Goal: Task Accomplishment & Management: Manage account settings

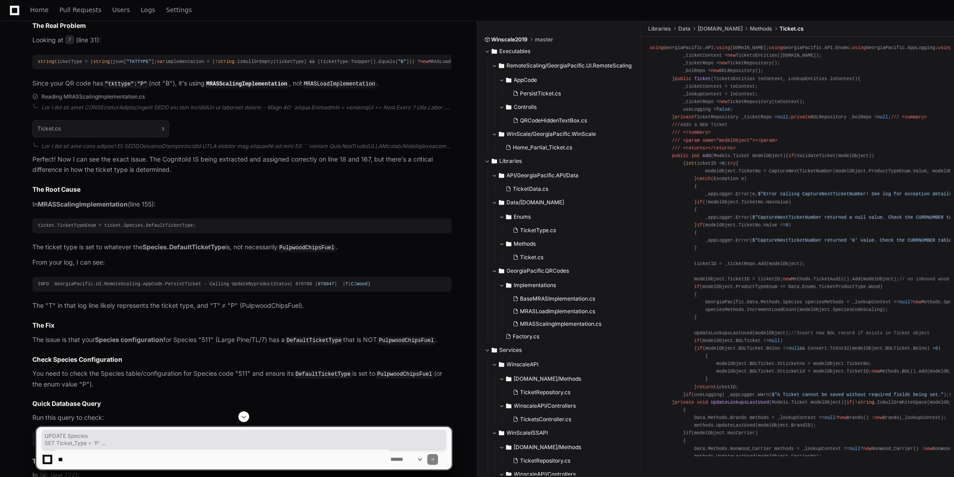
scroll to position [749, 0]
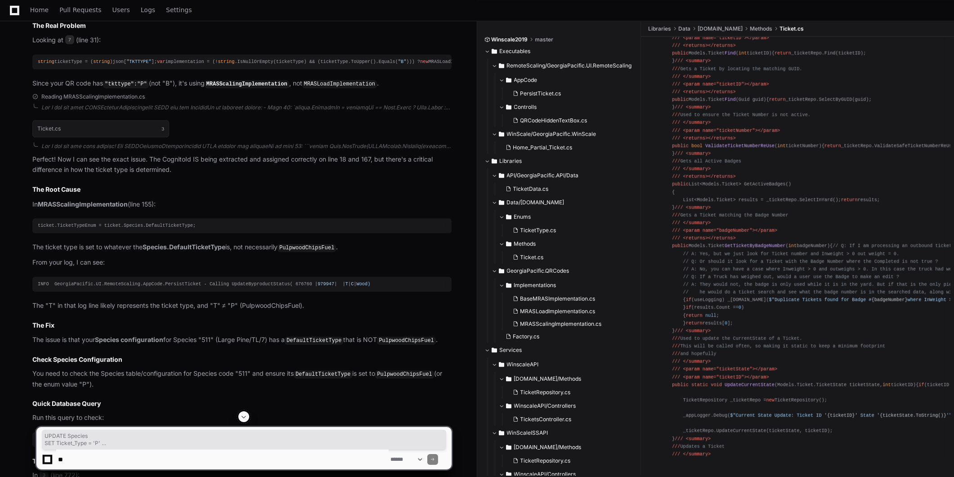
click at [204, 456] on textarea at bounding box center [222, 459] width 332 height 20
paste textarea "**********"
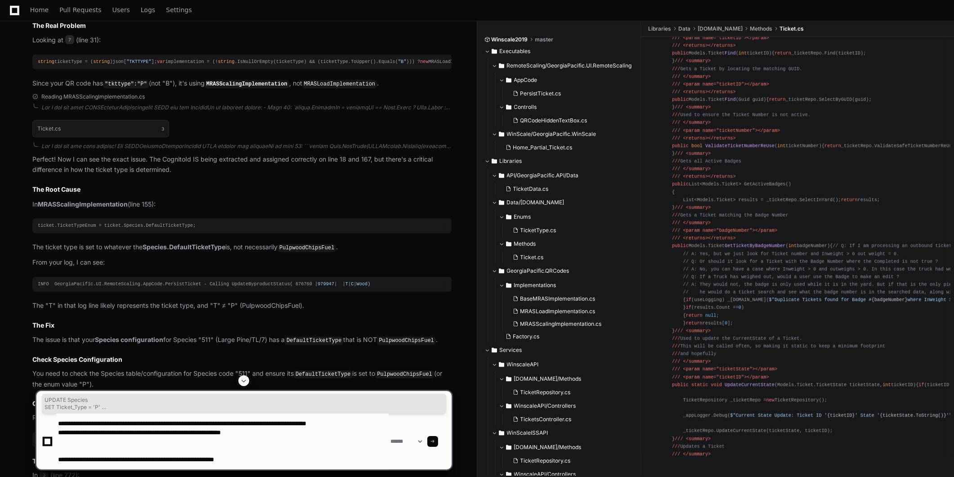
type textarea "**********"
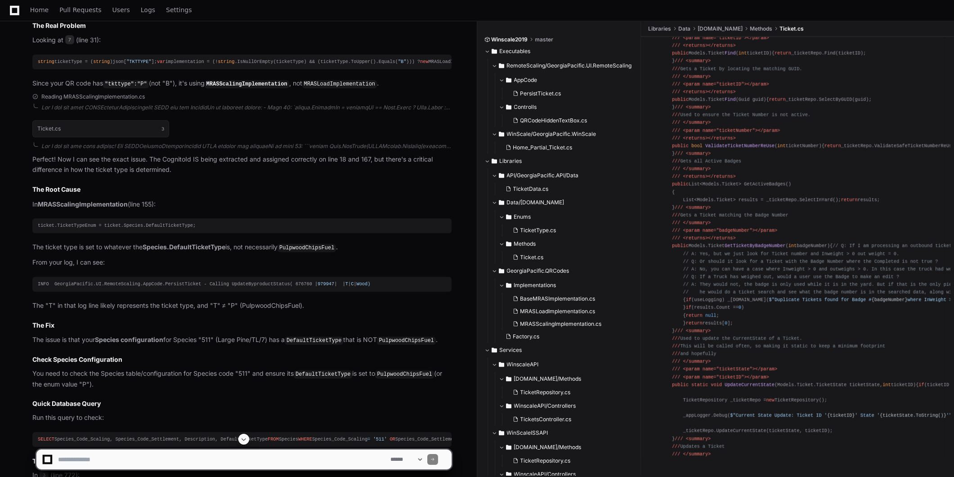
scroll to position [0, 0]
click at [244, 442] on span at bounding box center [243, 438] width 7 height 7
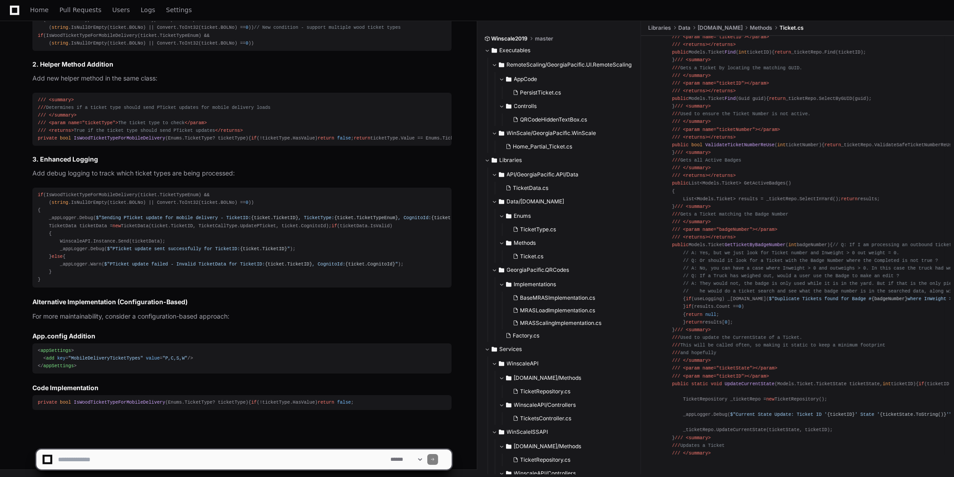
scroll to position [9216, 0]
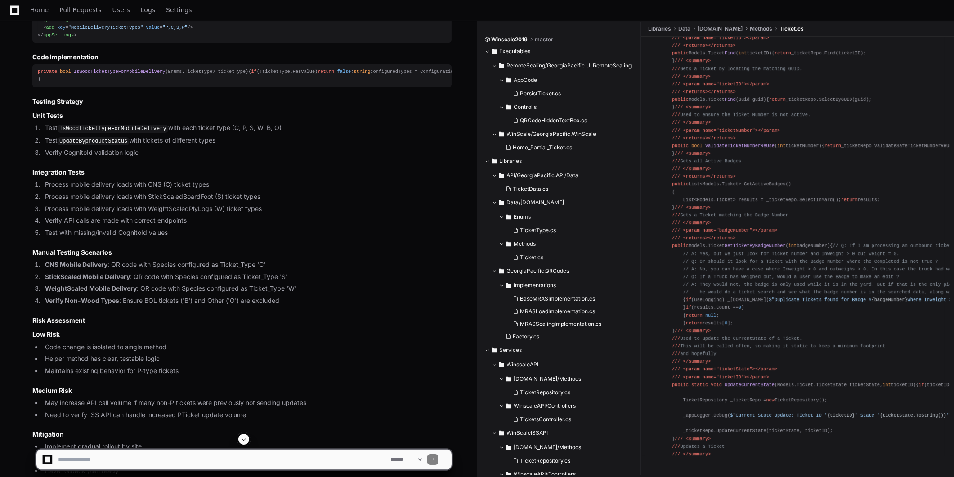
click at [246, 440] on span at bounding box center [243, 438] width 7 height 7
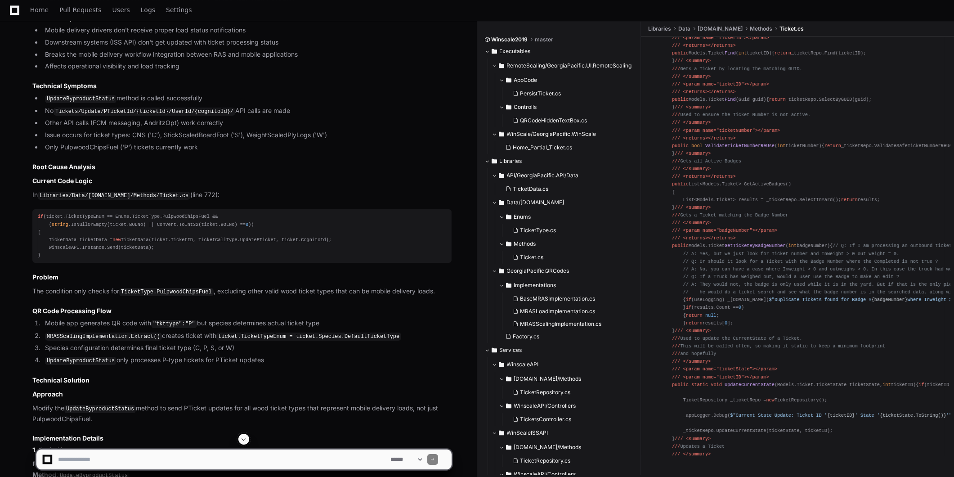
scroll to position [8391, 0]
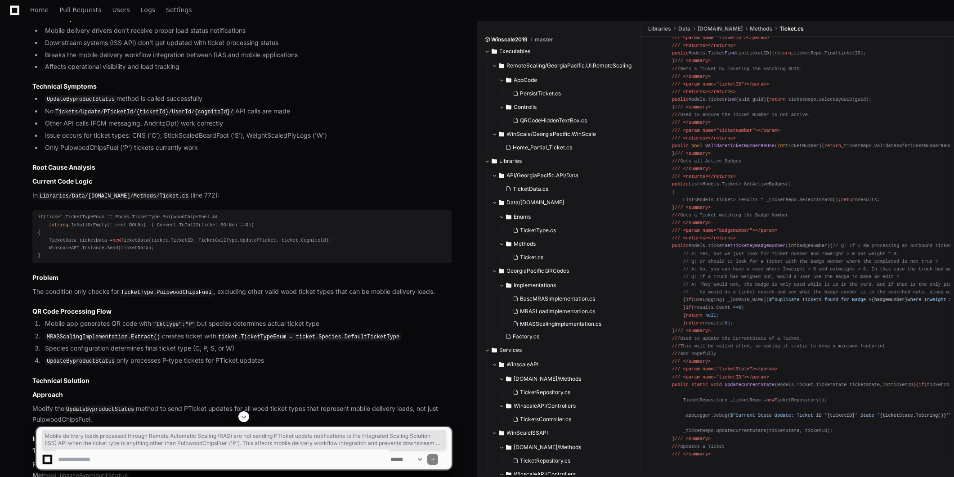
drag, startPoint x: 303, startPoint y: 214, endPoint x: 31, endPoint y: 192, distance: 273.3
copy p "Mobile delivery loads processed through Remote Automatic Scaling (RAS) are not …"
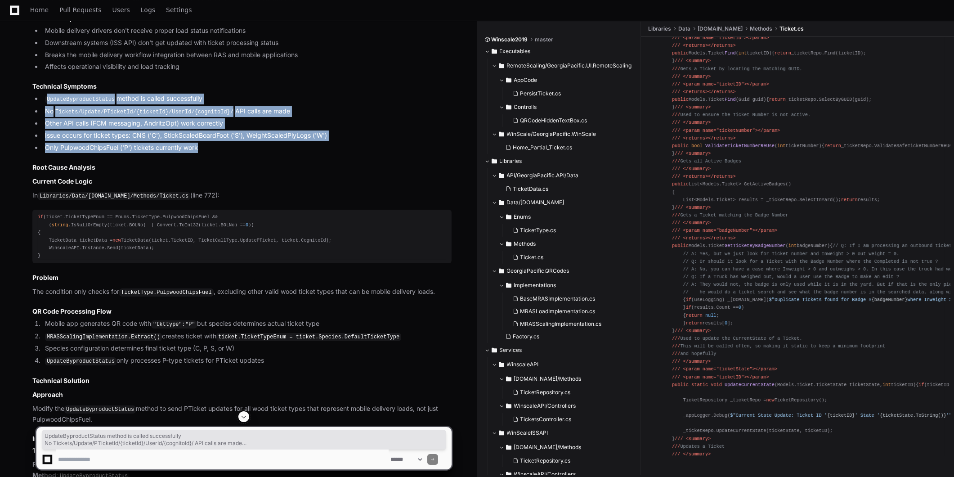
drag, startPoint x: 203, startPoint y: 361, endPoint x: 45, endPoint y: 314, distance: 164.2
click at [45, 152] on ul "UpdateByproductStatus method is called successfully No Tickets/Update/PTicketId…" at bounding box center [241, 123] width 419 height 59
copy ul "UpdateByproductStatus method is called successfully No Tickets/Update/PTicketId…"
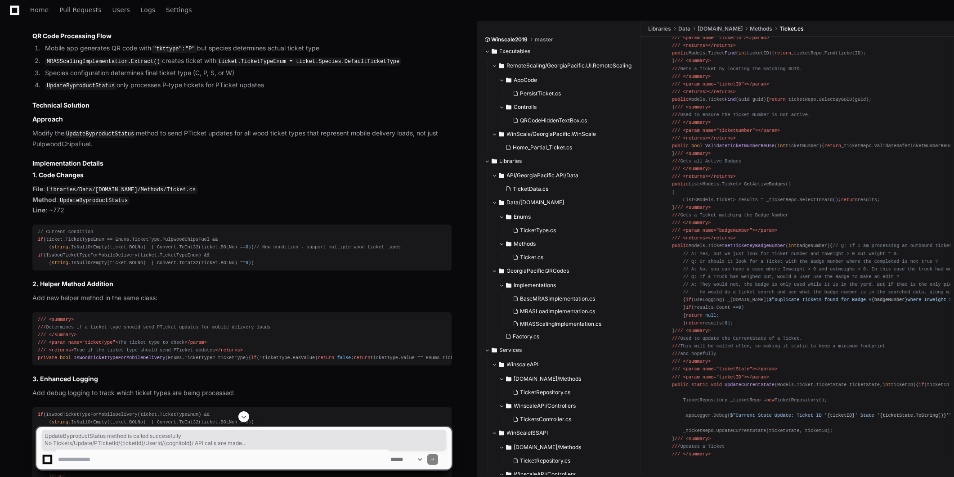
scroll to position [8666, 0]
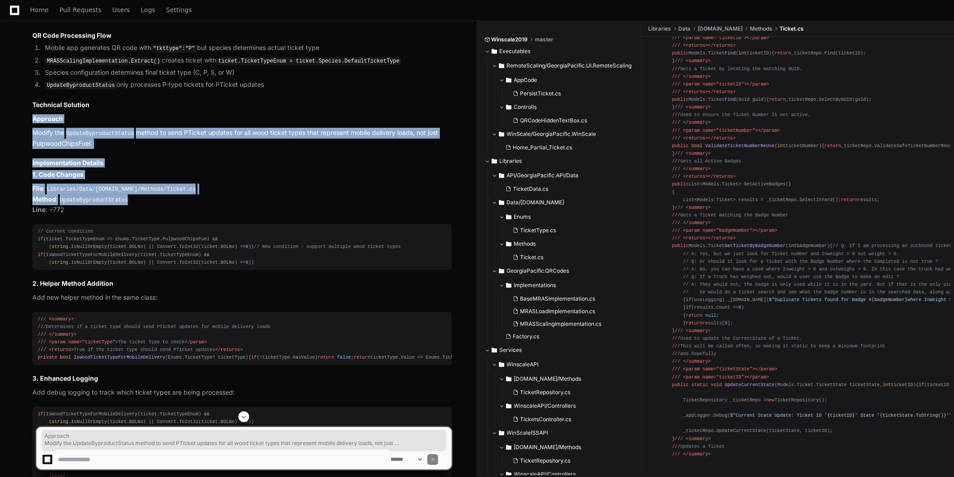
drag, startPoint x: 32, startPoint y: 330, endPoint x: 135, endPoint y: 408, distance: 129.3
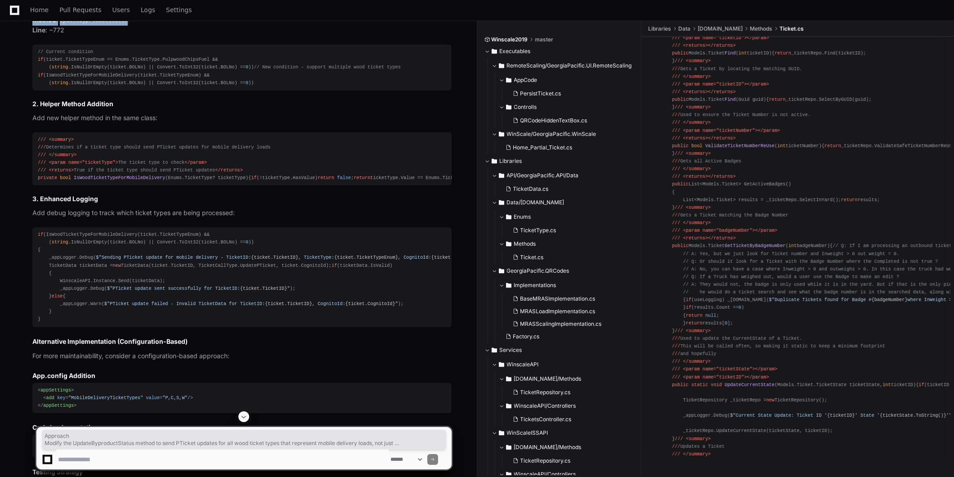
scroll to position [8848, 0]
click at [201, 201] on article "Technical Design: Mobile Delivery PTicket Update Support for Multiple Ticket Ty…" at bounding box center [241, 433] width 419 height 1931
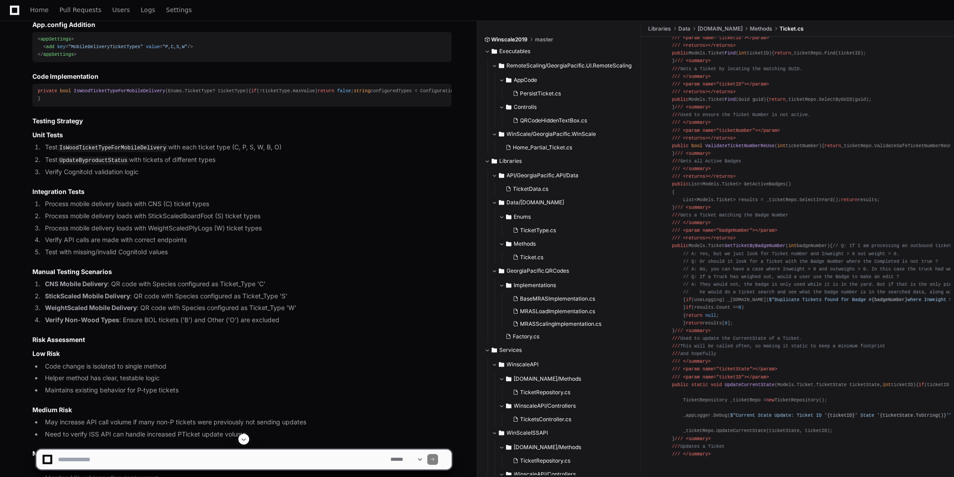
scroll to position [9220, 0]
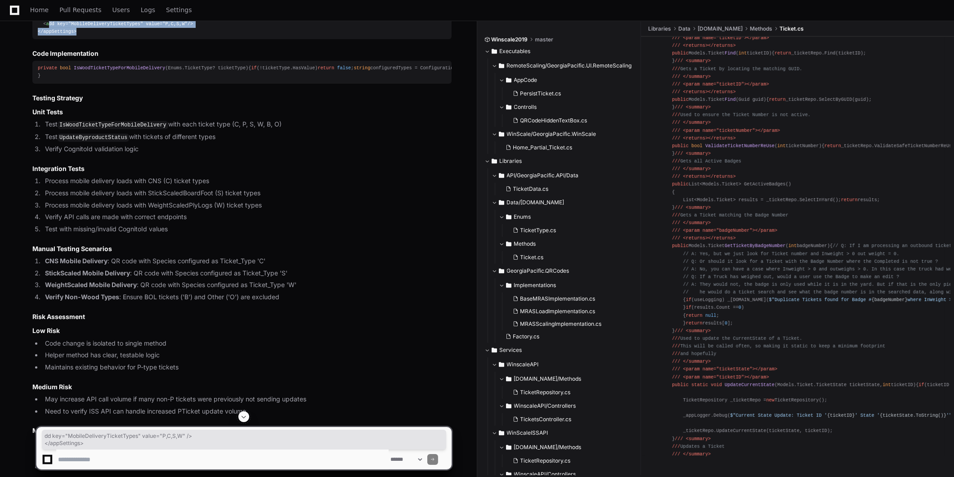
drag, startPoint x: 79, startPoint y: 352, endPoint x: 48, endPoint y: 340, distance: 33.5
click at [48, 36] on div "< appSettings > < add key = "MobileDeliveryTicketTypes" value = "P,C,S,W" /> </…" at bounding box center [242, 24] width 408 height 23
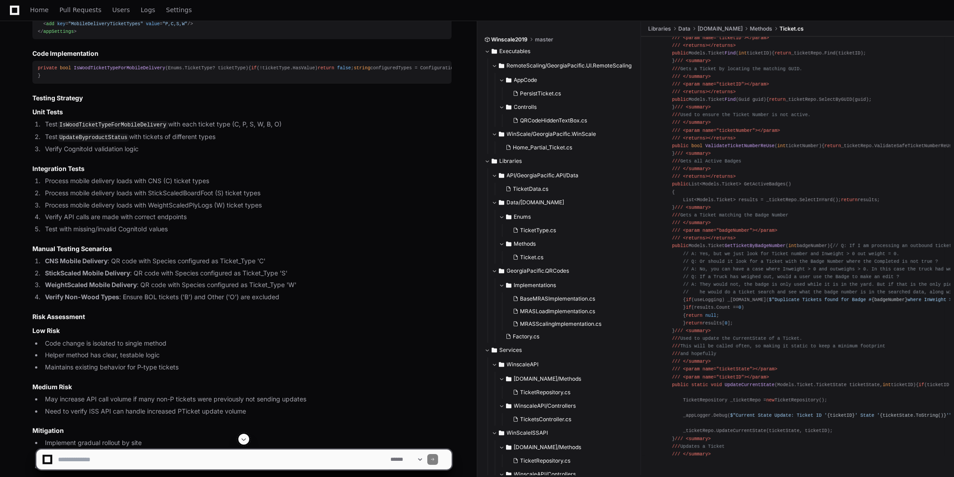
drag, startPoint x: 48, startPoint y: 340, endPoint x: 46, endPoint y: 270, distance: 69.7
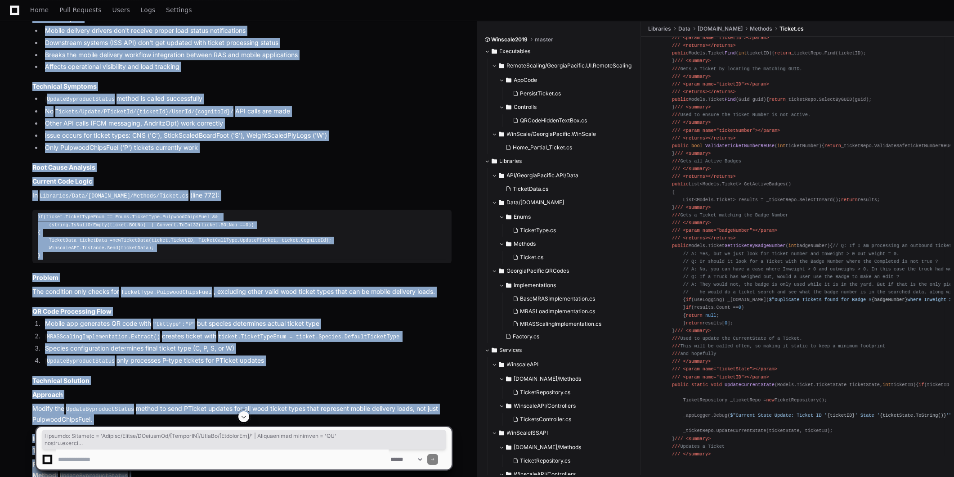
scroll to position [8320, 0]
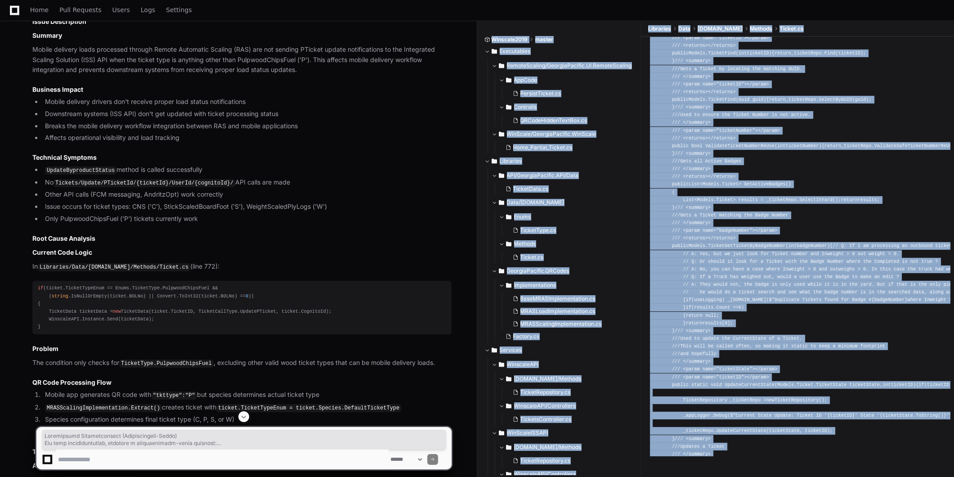
drag, startPoint x: 41, startPoint y: 160, endPoint x: 57, endPoint y: 407, distance: 247.3
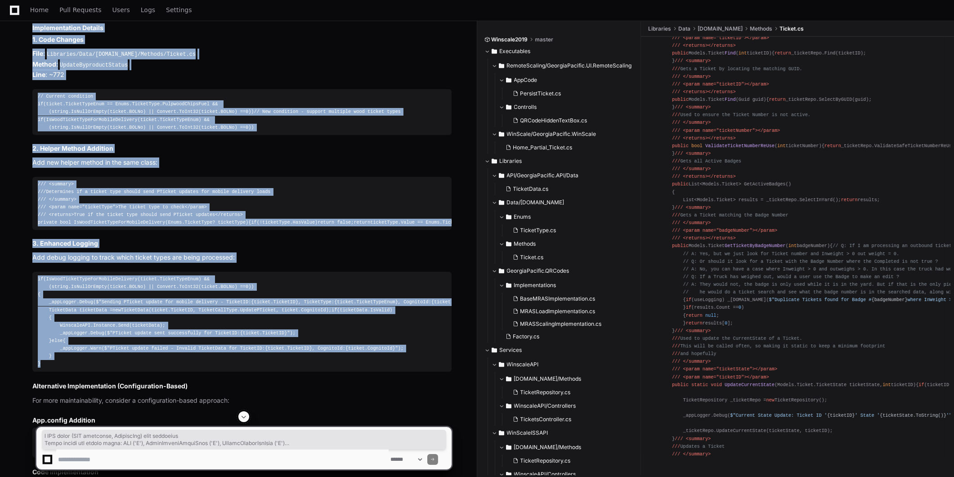
scroll to position [8799, 0]
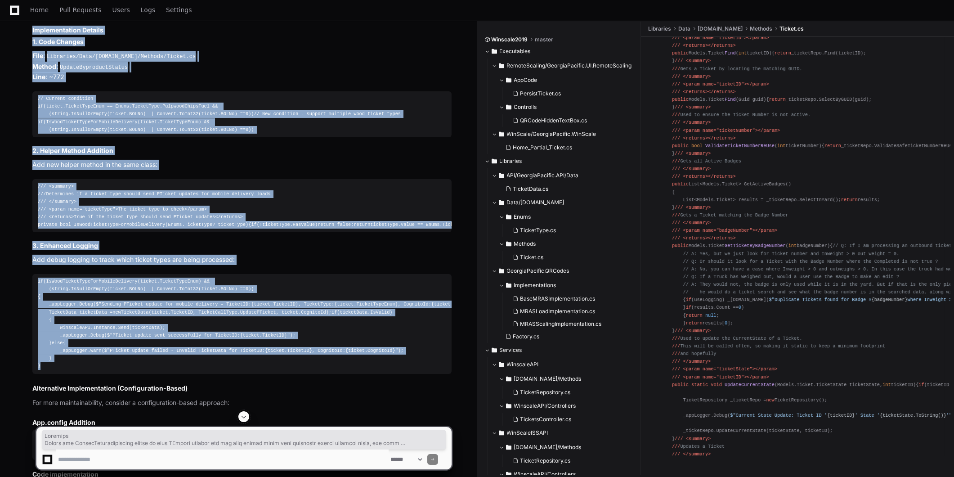
copy article "Approach Modify the UpdateByproductStatus method to send PTicket updates for al…"
click at [317, 134] on div "// Current condition if (ticket.TicketTypeEnum == Enums.TicketType.PulpwoodChip…" at bounding box center [242, 114] width 408 height 39
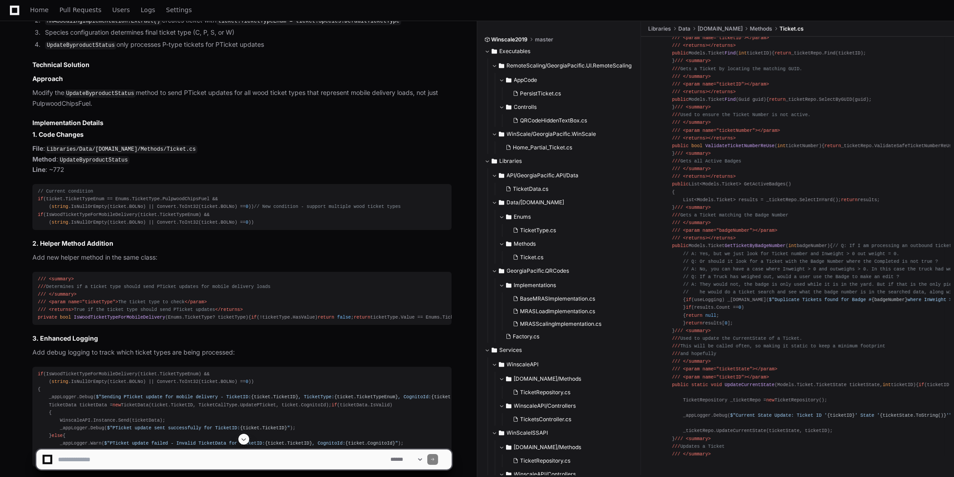
scroll to position [8327, 0]
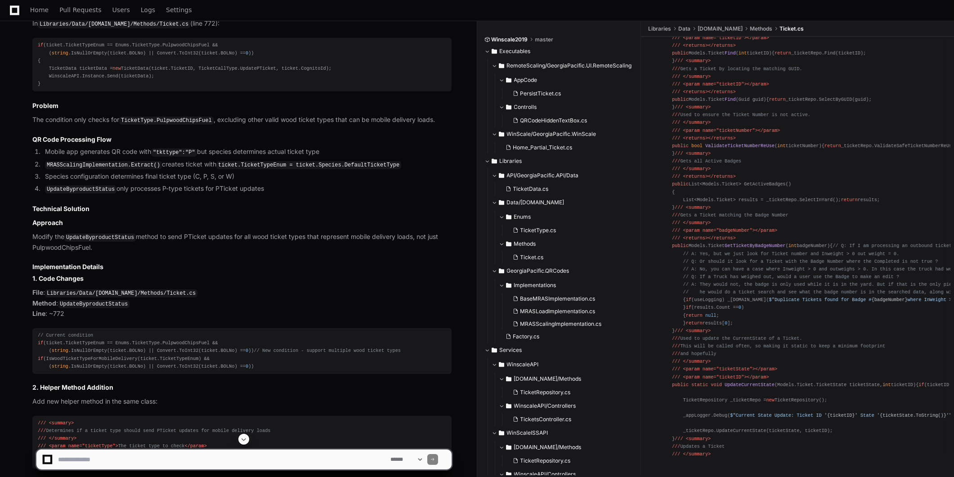
scroll to position [8564, 0]
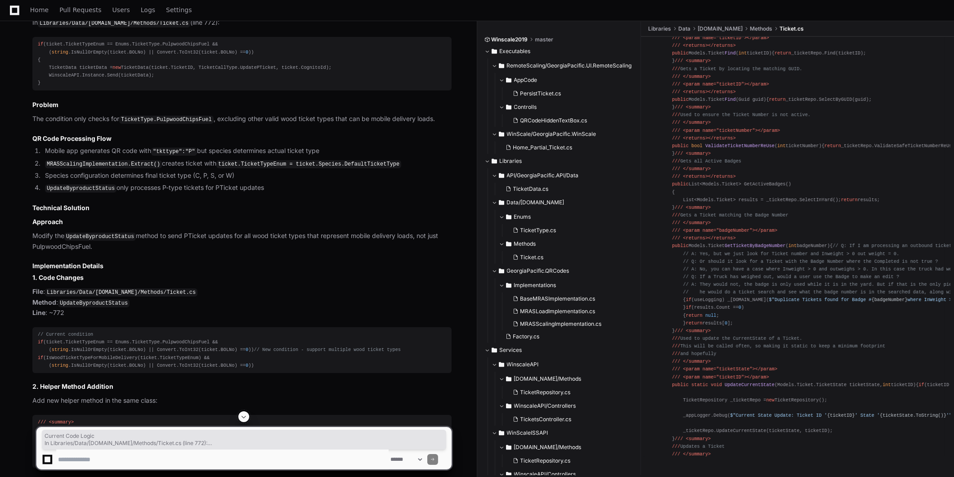
drag, startPoint x: 34, startPoint y: 223, endPoint x: 281, endPoint y: 401, distance: 304.8
copy article "Current Code Logic In Libraries/Data/GeorgiaPacific.Data/Methods/Ticket.cs (lin…"
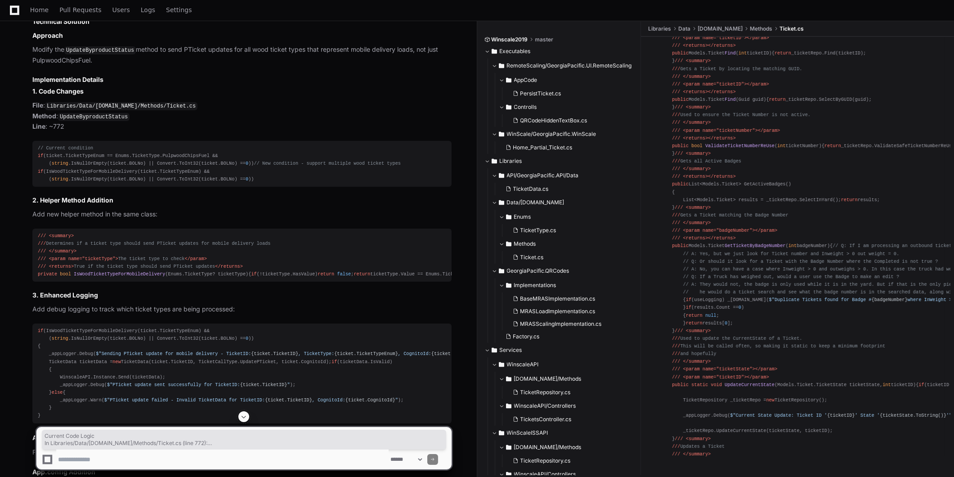
scroll to position [8793, 0]
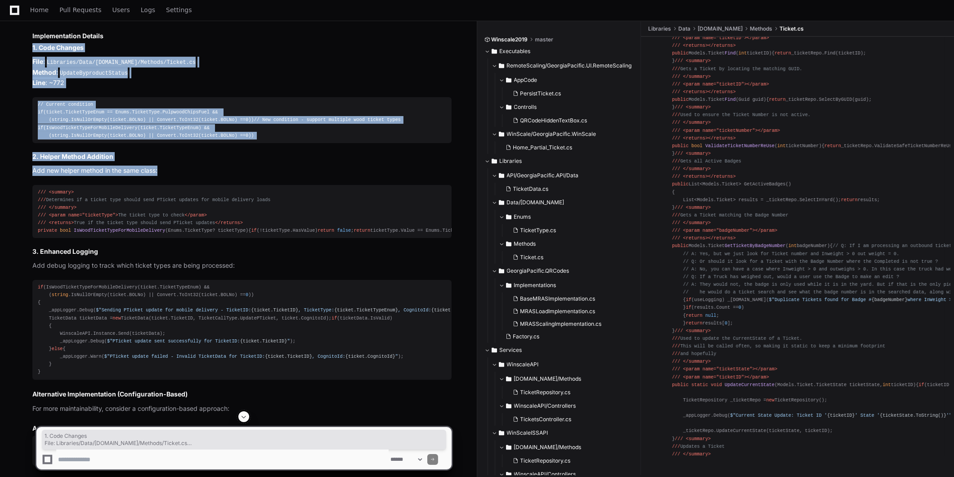
drag, startPoint x: 33, startPoint y: 261, endPoint x: 186, endPoint y: 388, distance: 198.3
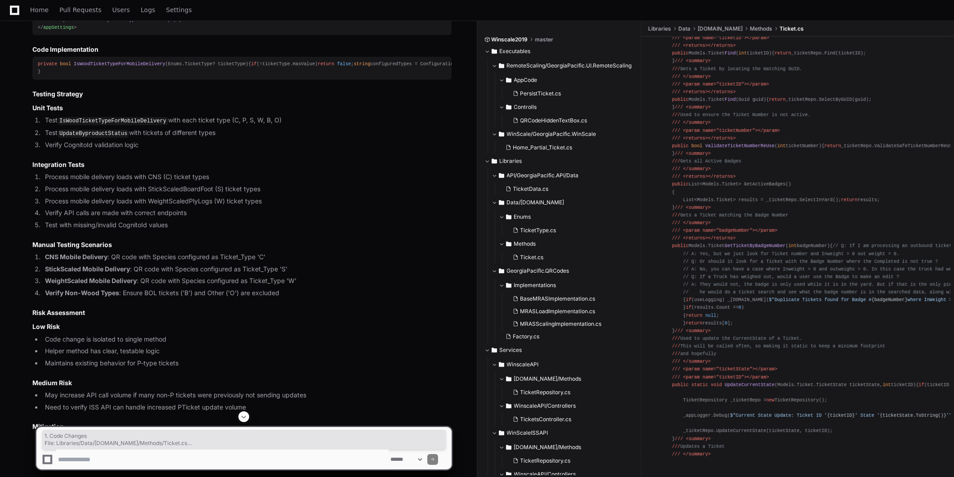
scroll to position [9225, 0]
copy article "1. Code Changes File : Libraries/Data/GeorgiaPacific.Data/Methods/Ticket.cs Met…"
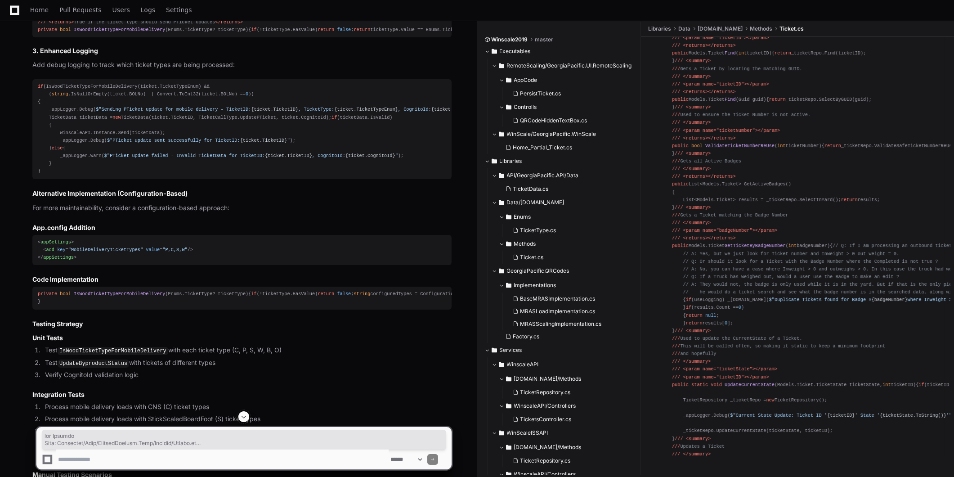
scroll to position [8962, 0]
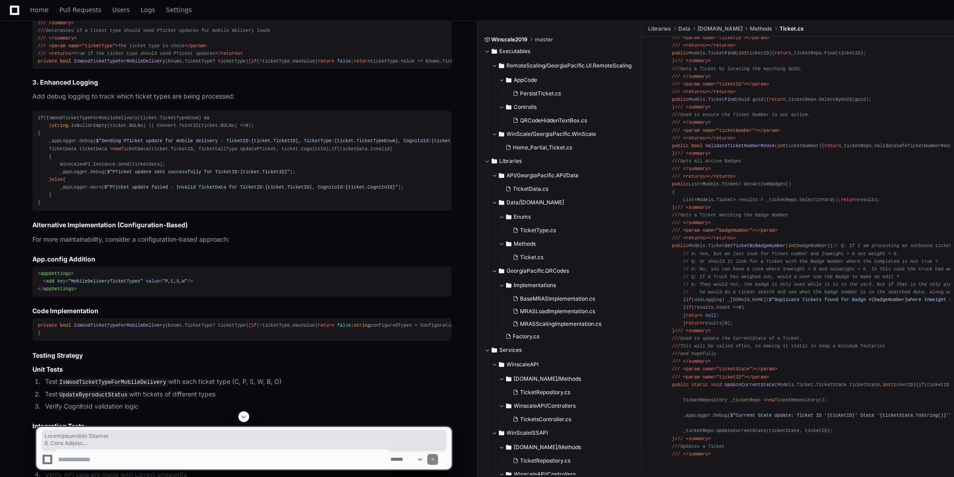
drag, startPoint x: 43, startPoint y: 290, endPoint x: 24, endPoint y: 77, distance: 214.4
click at [24, 77] on div "Thinking The user wants me to create a technical design and description of the …" at bounding box center [232, 308] width 437 height 1953
copy article "Implementation Details 1. Code Changes File : Libraries/Data/GeorgiaPacific.Dat…"
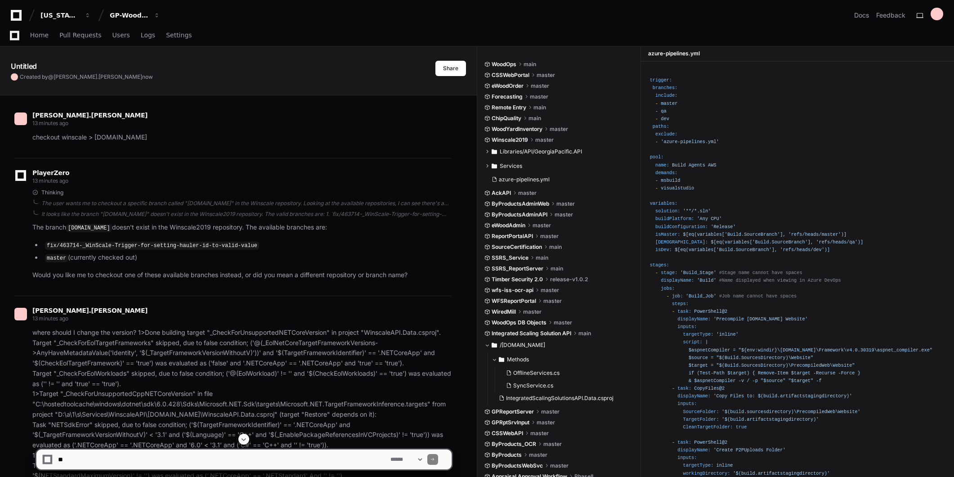
scroll to position [4472, 0]
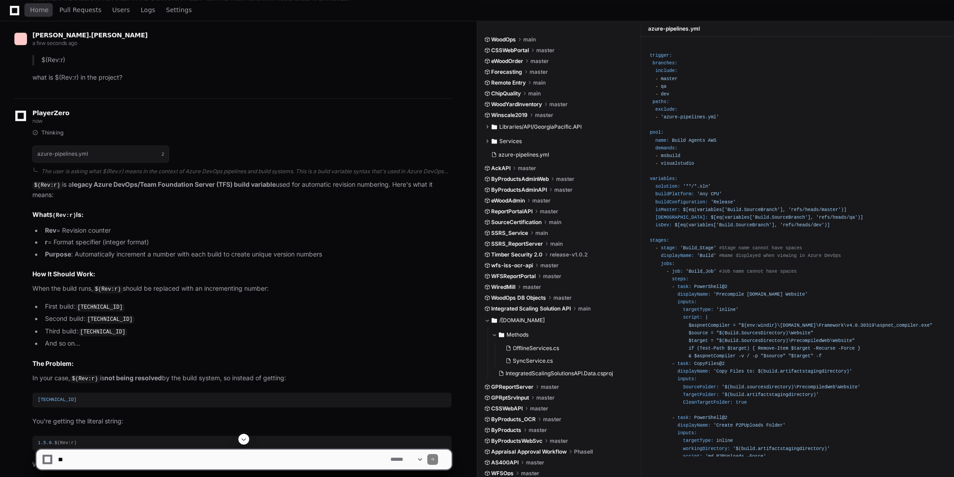
click at [29, 6] on div "Home Pull Requests Users Logs Settings" at bounding box center [100, 10] width 201 height 21
click at [12, 13] on icon at bounding box center [14, 9] width 9 height 9
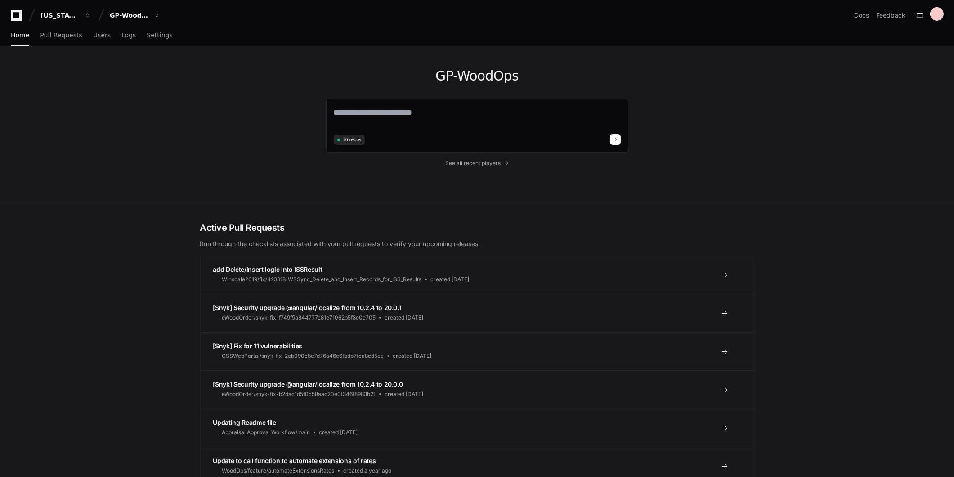
click at [937, 11] on div at bounding box center [936, 14] width 13 height 13
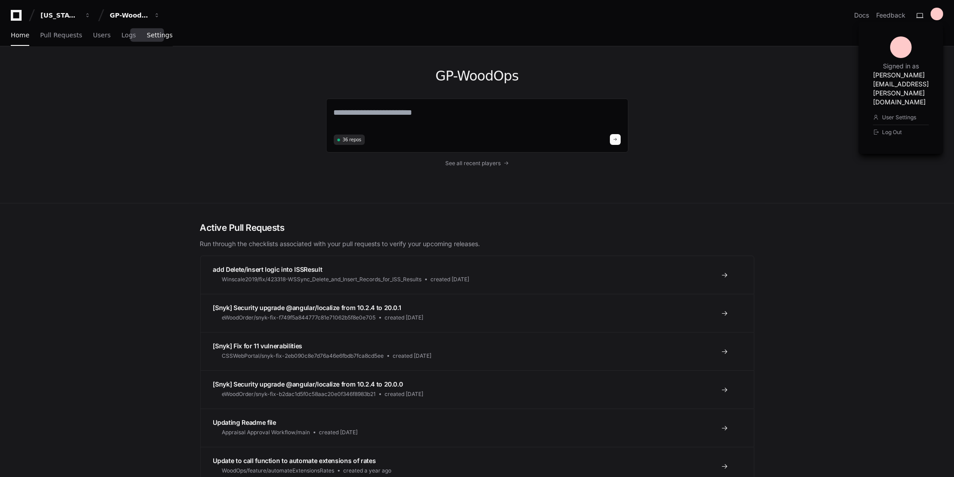
click at [154, 34] on span "Settings" at bounding box center [160, 34] width 26 height 5
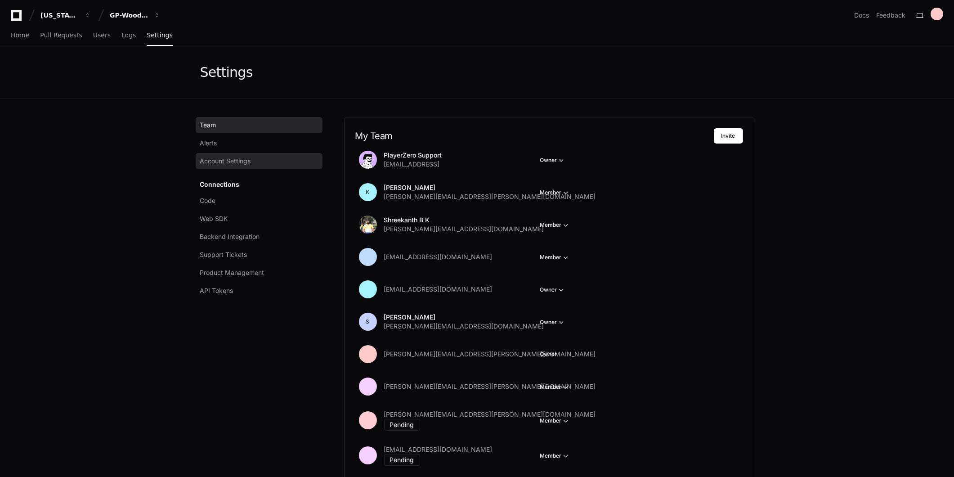
click at [226, 163] on span "Account Settings" at bounding box center [225, 160] width 51 height 9
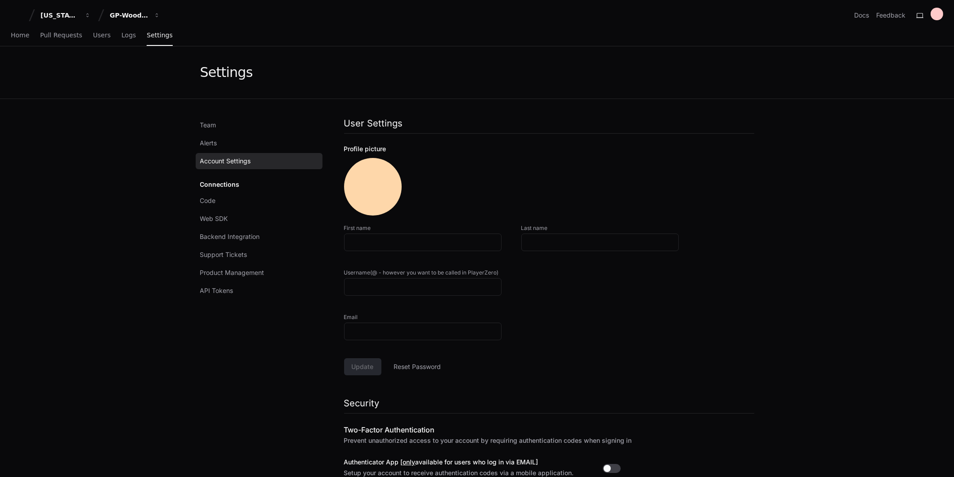
type input "**********"
click at [939, 11] on div at bounding box center [936, 14] width 13 height 13
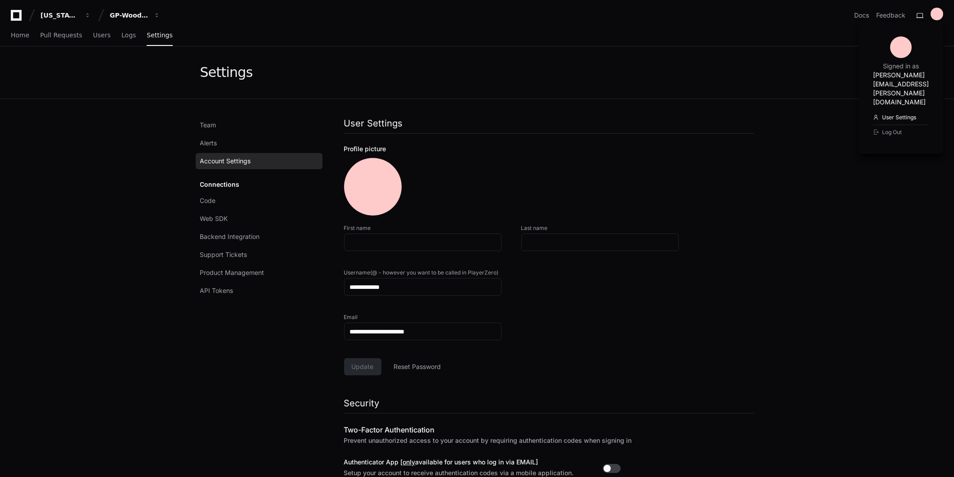
click at [887, 110] on link "User Settings" at bounding box center [901, 117] width 56 height 14
click at [924, 15] on button at bounding box center [919, 15] width 14 height 14
click at [922, 12] on button at bounding box center [919, 15] width 14 height 14
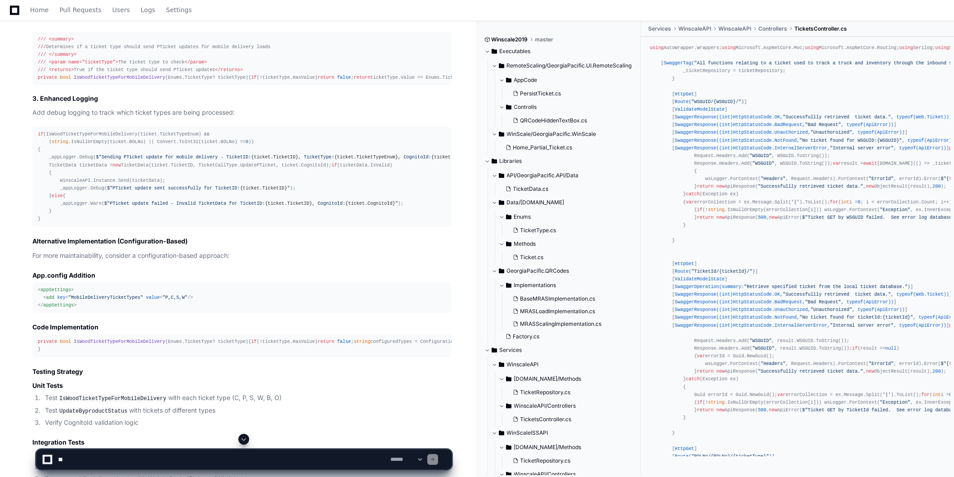
scroll to position [8947, 0]
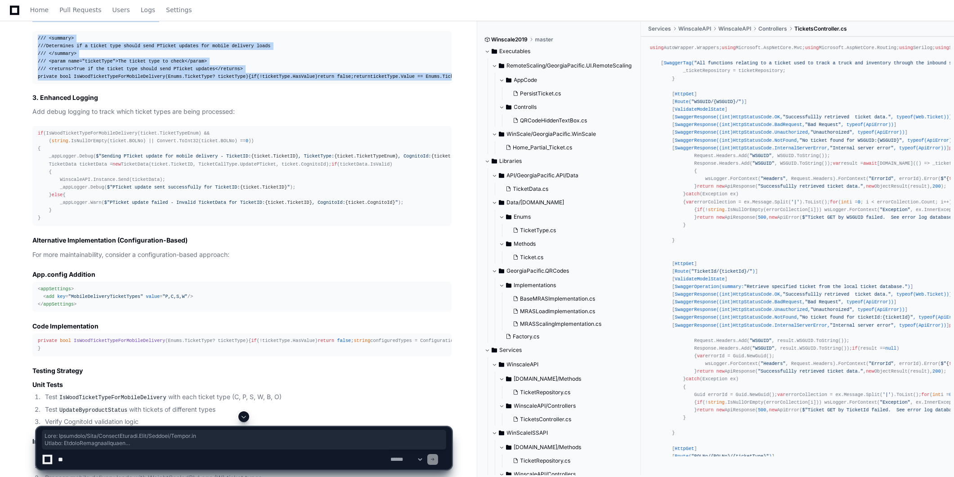
drag, startPoint x: 33, startPoint y: 120, endPoint x: 239, endPoint y: 361, distance: 317.0
click at [239, 361] on article "Technical Design: Mobile Delivery PTicket Update Support for Multiple Ticket Ty…" at bounding box center [241, 334] width 419 height 1931
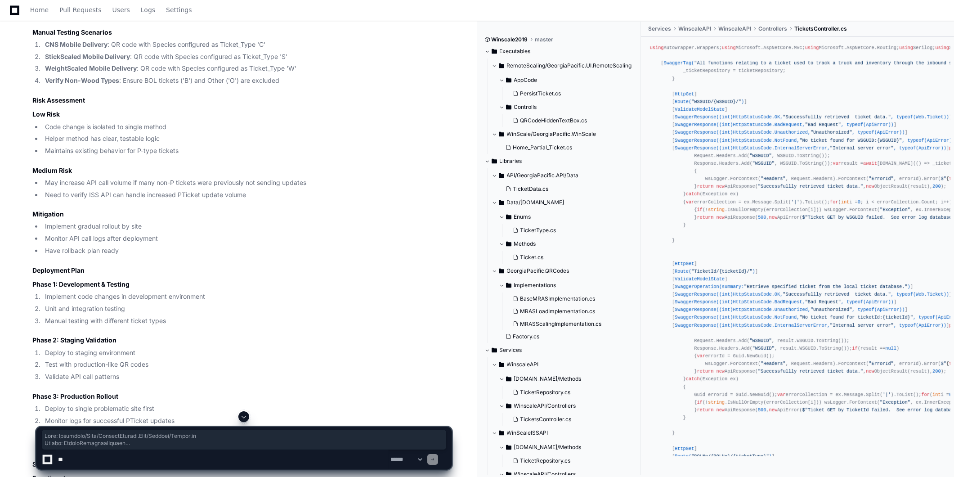
scroll to position [9436, 0]
drag, startPoint x: 47, startPoint y: 250, endPoint x: 31, endPoint y: 262, distance: 19.0
copy article "File : Libraries/Data/GeorgiaPacific.Data/Methods/Ticket.cs Method : UpdateBypr…"
